Goal: Find specific page/section: Find specific page/section

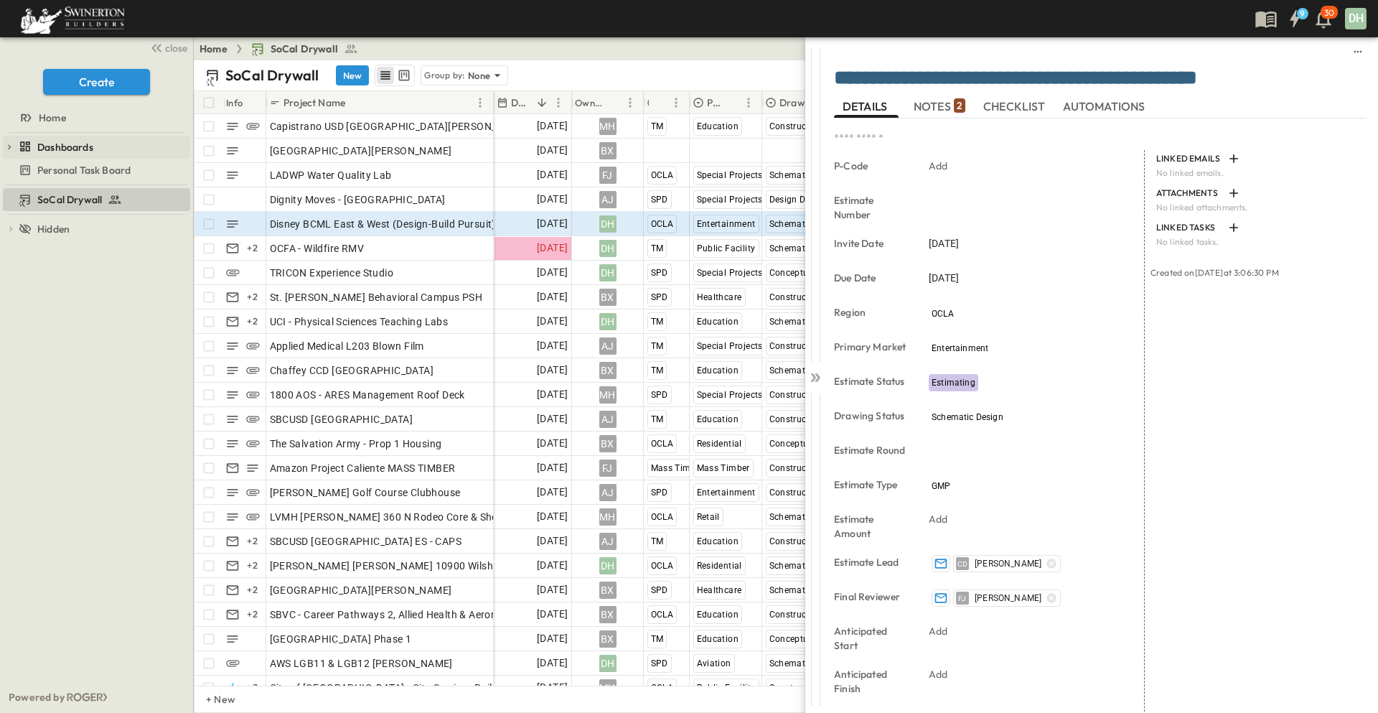
click at [83, 141] on span "Dashboards" at bounding box center [65, 147] width 56 height 14
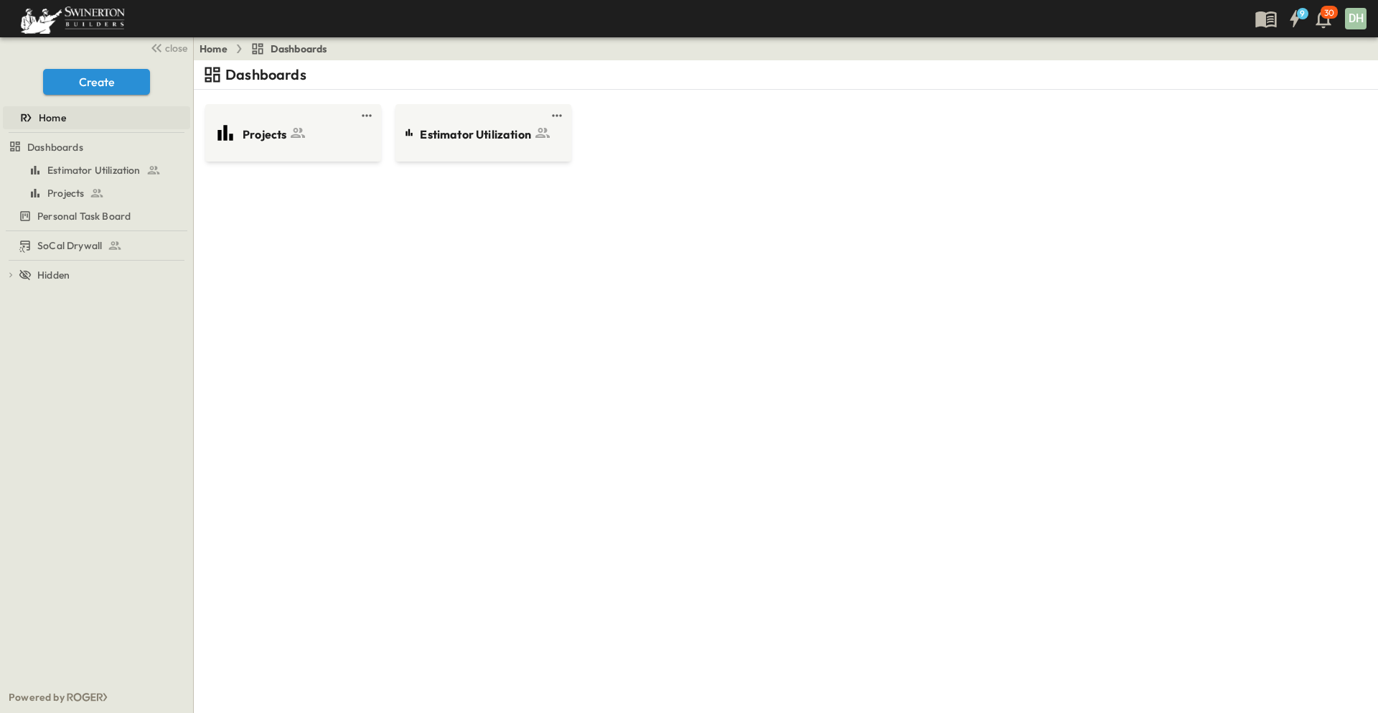
click at [65, 114] on span "Home" at bounding box center [52, 118] width 27 height 14
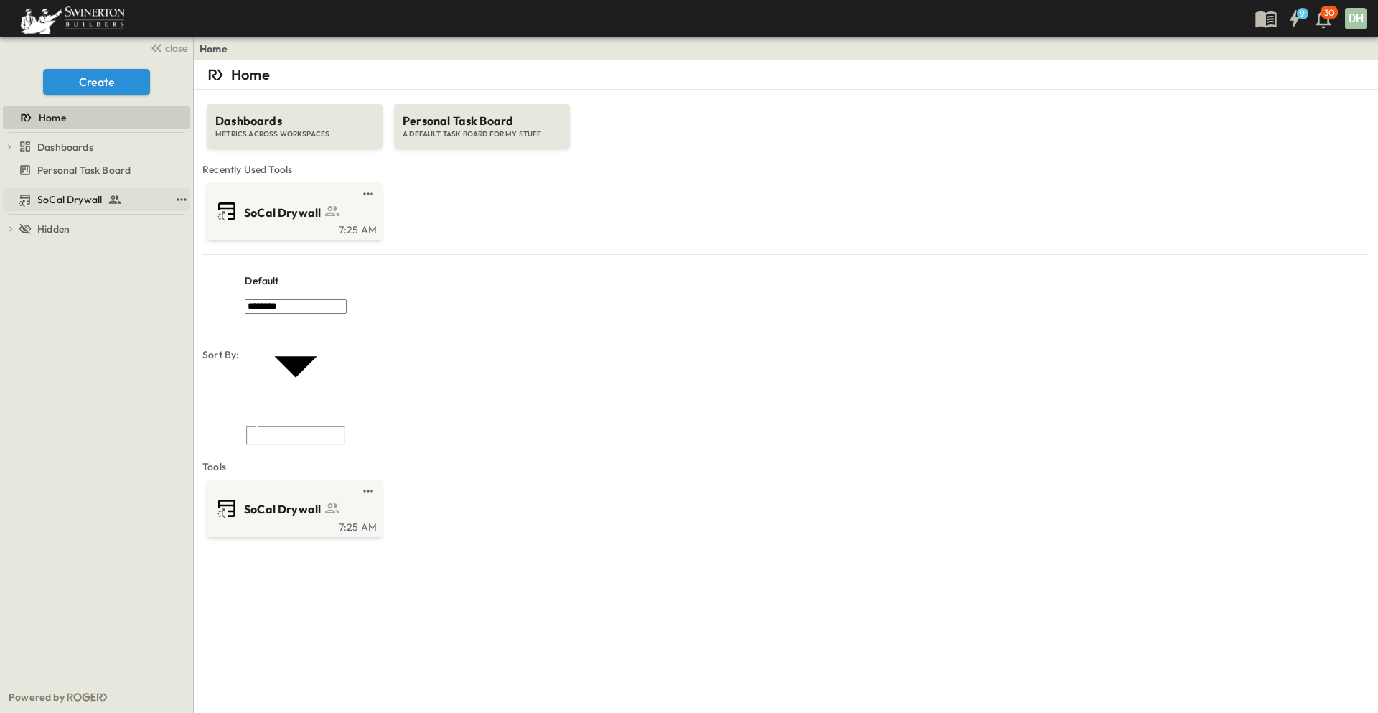
click at [89, 197] on span "SoCal Drywall" at bounding box center [69, 199] width 65 height 14
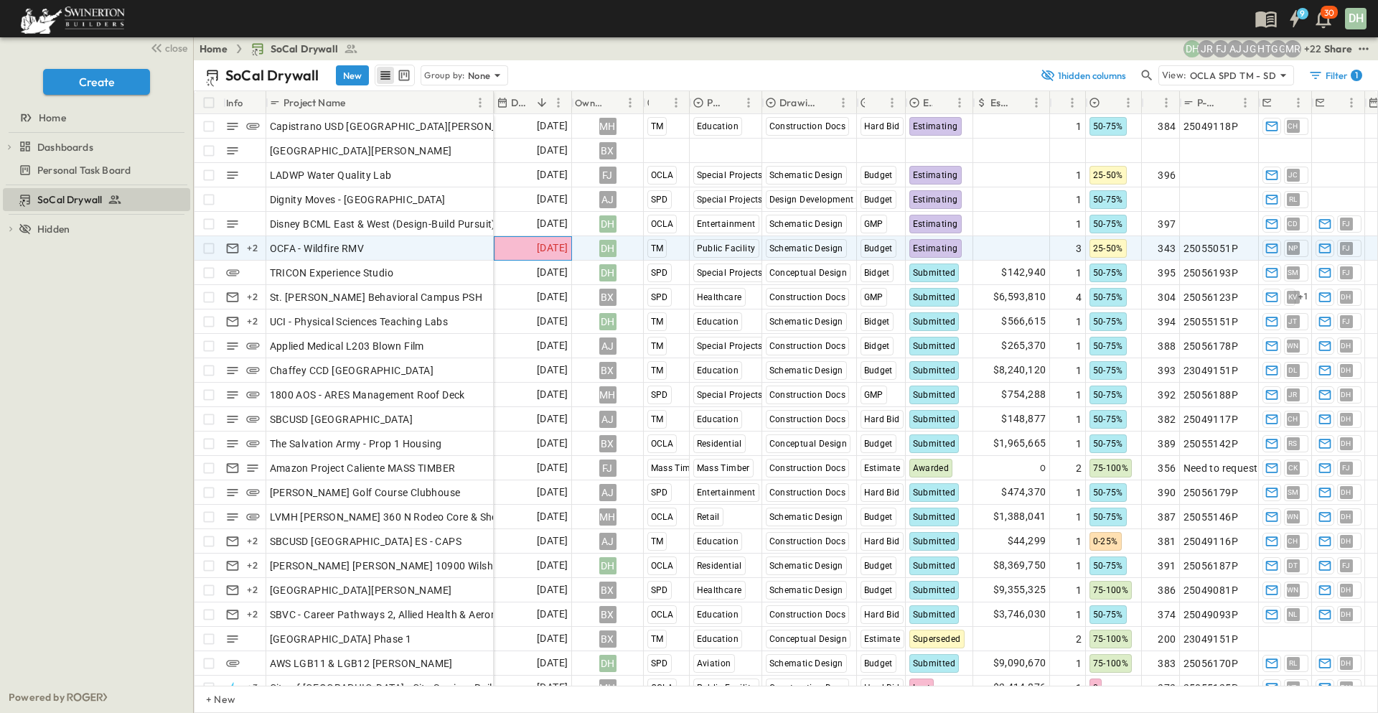
click at [541, 246] on span "[DATE]" at bounding box center [552, 248] width 31 height 17
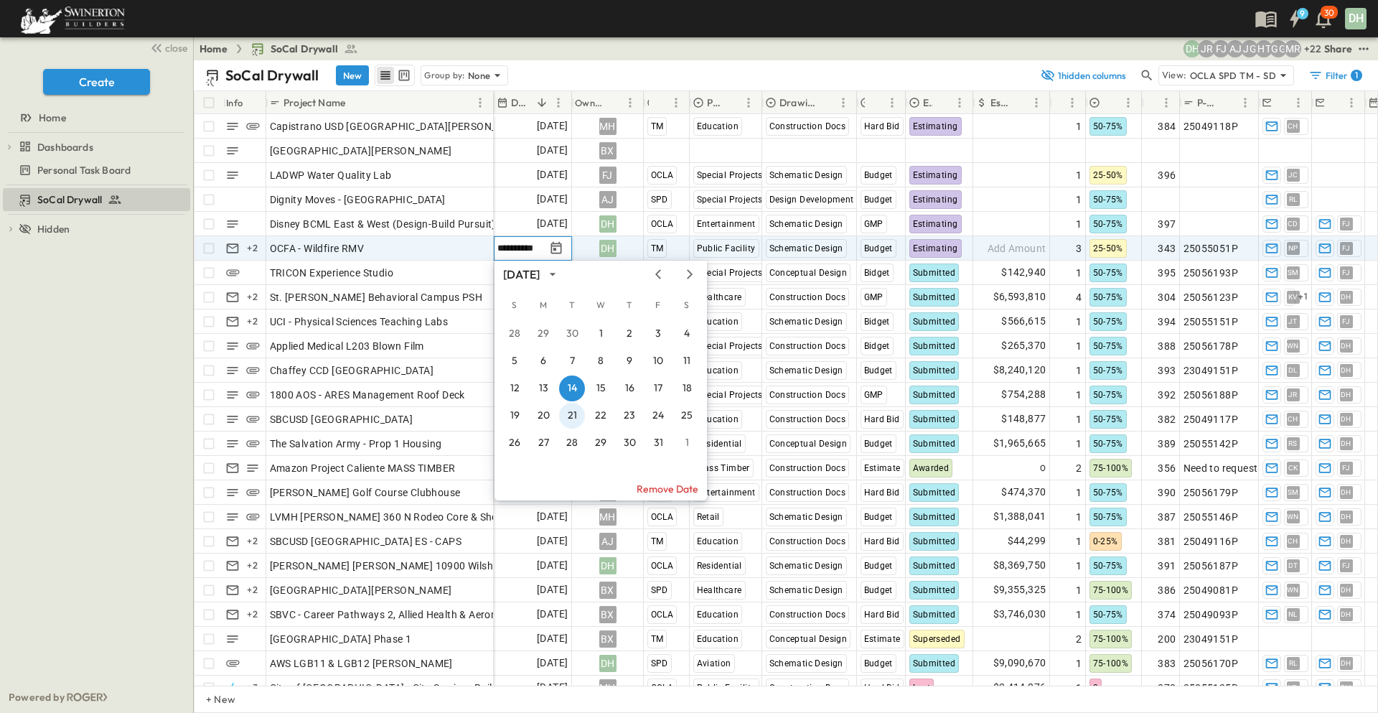
click at [571, 415] on button "21" at bounding box center [572, 416] width 26 height 26
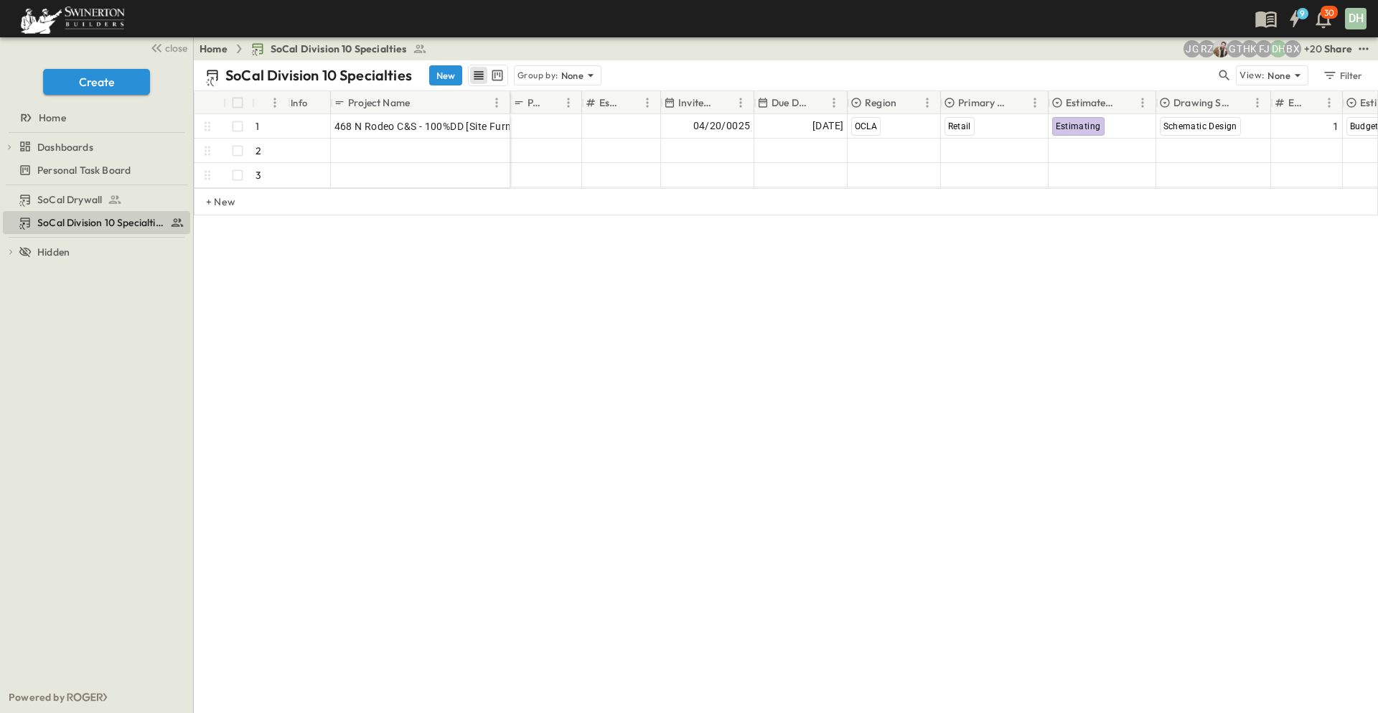
click at [516, 297] on div "# Info Project Name P-Code Estimate Number Invite Date Due Date Region Primary …" at bounding box center [786, 197] width 1184 height 215
click at [218, 47] on link "Home" at bounding box center [214, 49] width 28 height 14
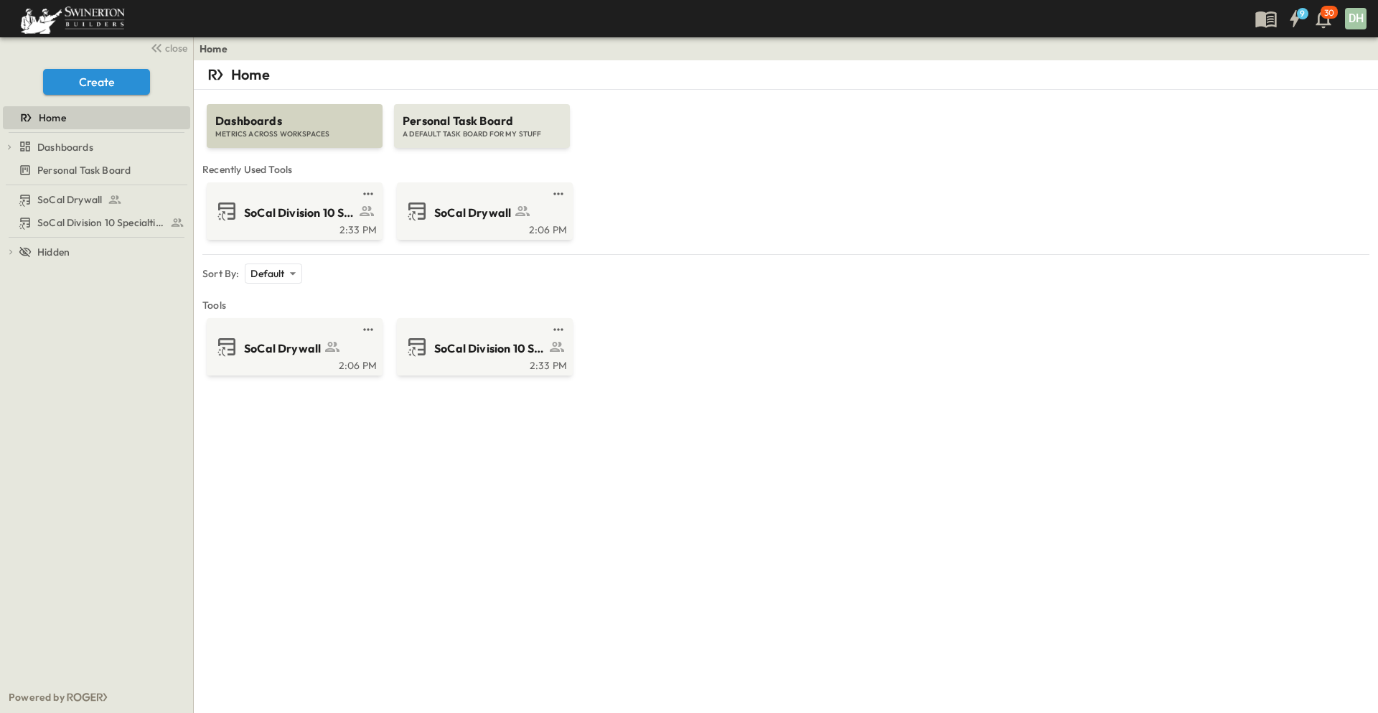
click at [256, 121] on span "Dashboards" at bounding box center [294, 121] width 159 height 17
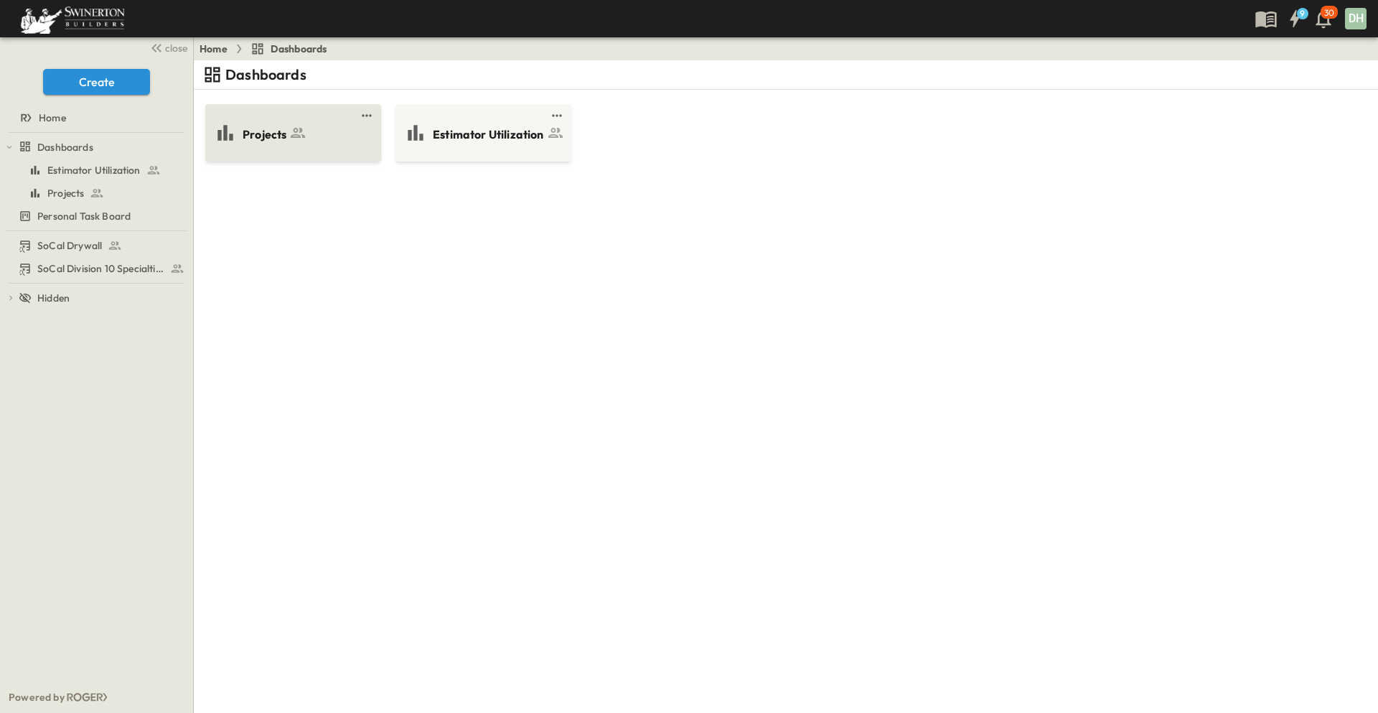
click at [261, 126] on span "Projects" at bounding box center [265, 134] width 44 height 17
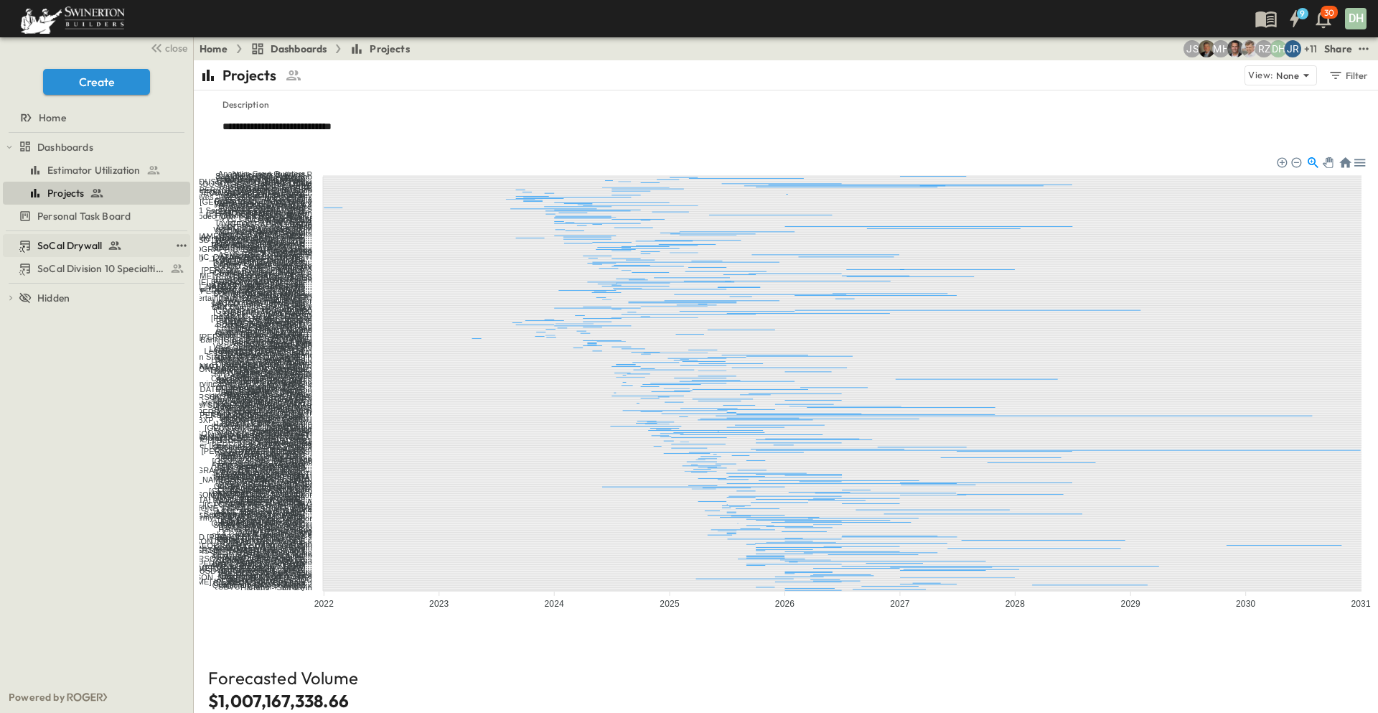
click at [88, 240] on span "SoCal Drywall" at bounding box center [69, 245] width 65 height 14
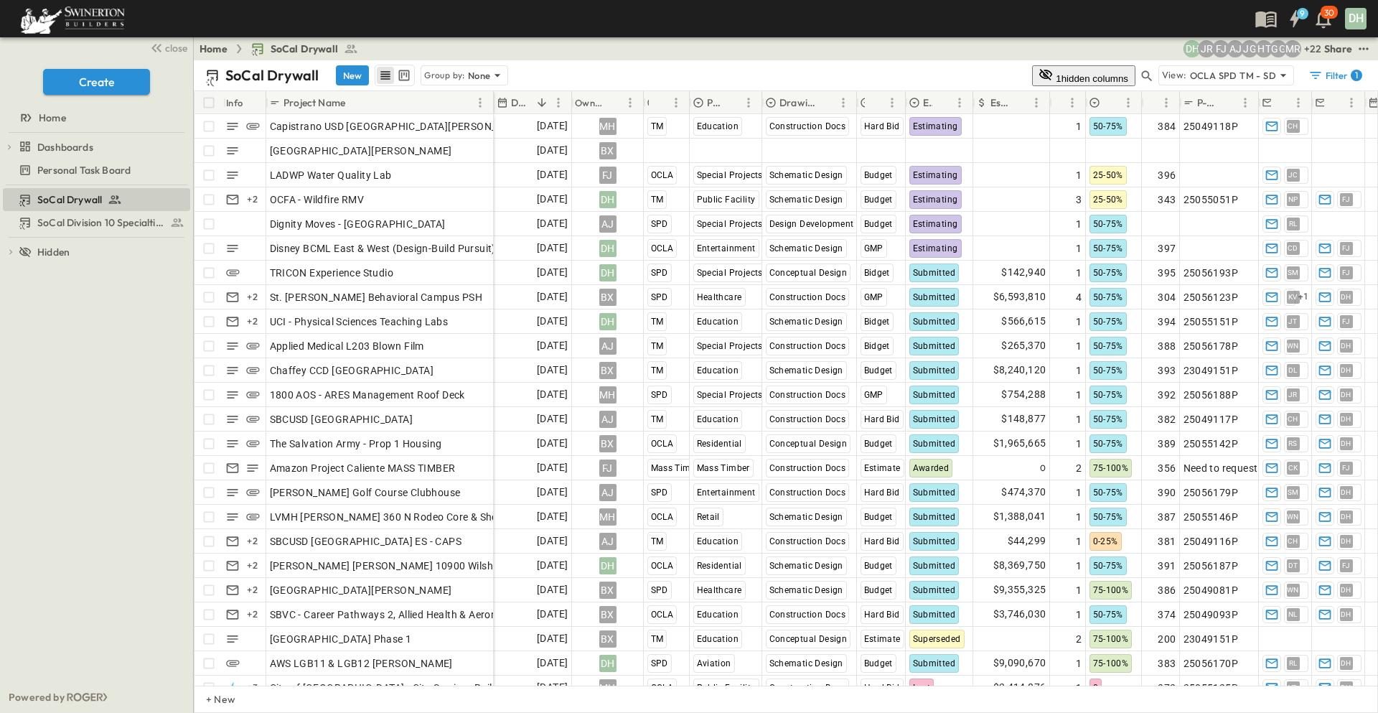
click at [128, 323] on div "SoCal Drywall SoCal Division 10 Specialties To pick up a draggable item, press …" at bounding box center [96, 433] width 193 height 496
